Goal: Information Seeking & Learning: Learn about a topic

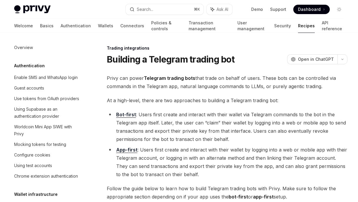
scroll to position [641, 0]
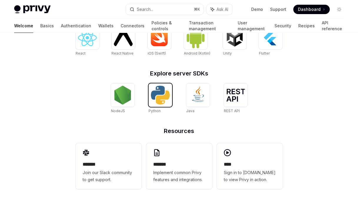
scroll to position [264, 0]
click at [157, 93] on img at bounding box center [160, 95] width 19 height 19
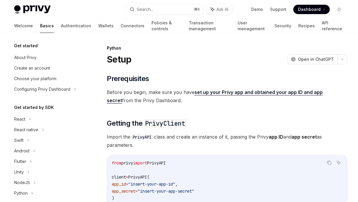
scroll to position [97, 0]
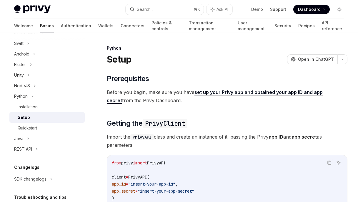
click at [210, 91] on link "set up your Privy app and obtained your app ID and app secret" at bounding box center [215, 96] width 216 height 14
type textarea "*"
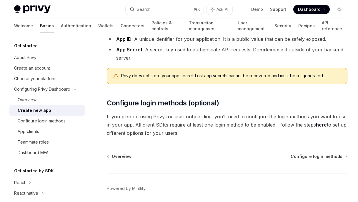
scroll to position [143, 0]
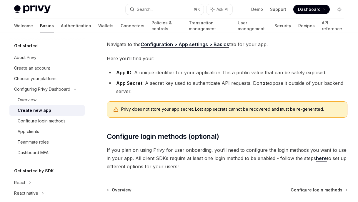
click at [209, 46] on link "Configuration > App settings > Basics" at bounding box center [185, 44] width 88 height 6
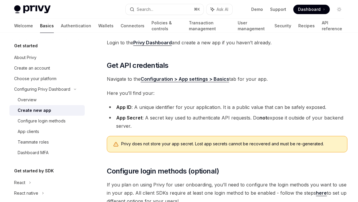
scroll to position [34, 0]
